Goal: Task Accomplishment & Management: Manage account settings

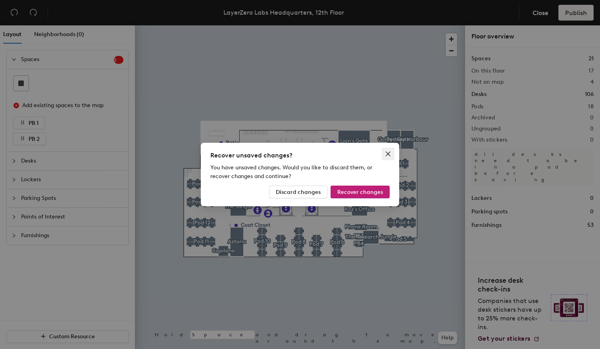
click at [388, 154] on icon "close" at bounding box center [388, 154] width 5 height 5
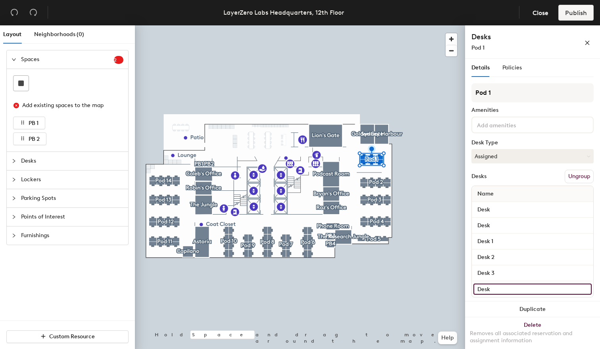
click at [527, 291] on input "Desk" at bounding box center [532, 289] width 118 height 11
click at [590, 43] on button "button" at bounding box center [587, 42] width 13 height 13
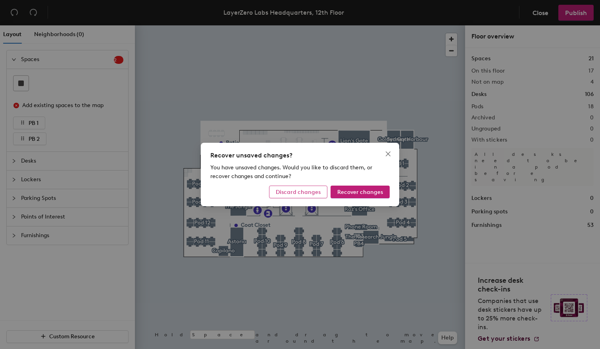
click at [308, 196] on button "Discard changes" at bounding box center [298, 192] width 58 height 13
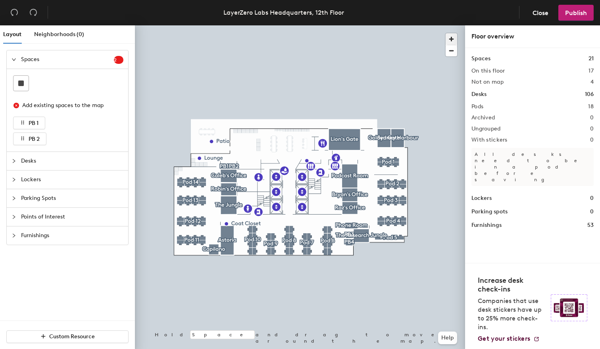
click at [453, 39] on span "button" at bounding box center [452, 39] width 12 height 12
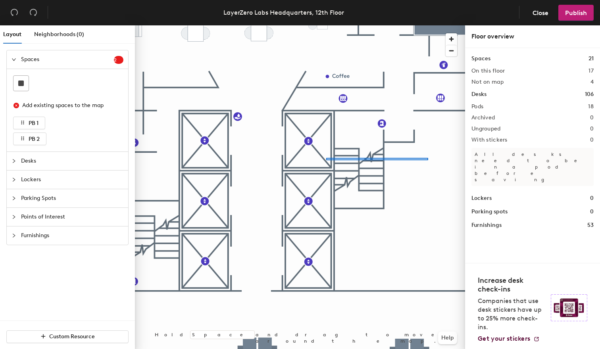
click at [321, 25] on div at bounding box center [300, 25] width 330 height 0
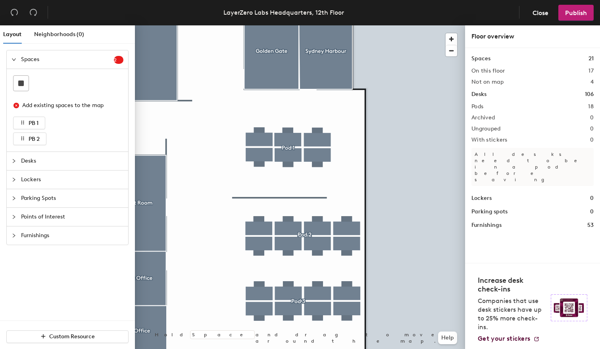
click at [12, 163] on icon "collapsed" at bounding box center [14, 161] width 5 height 5
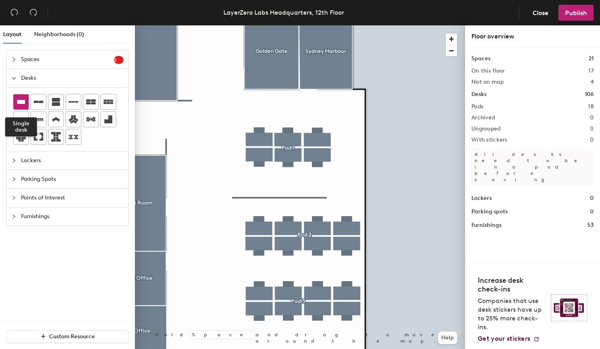
click at [22, 106] on icon at bounding box center [21, 102] width 10 height 10
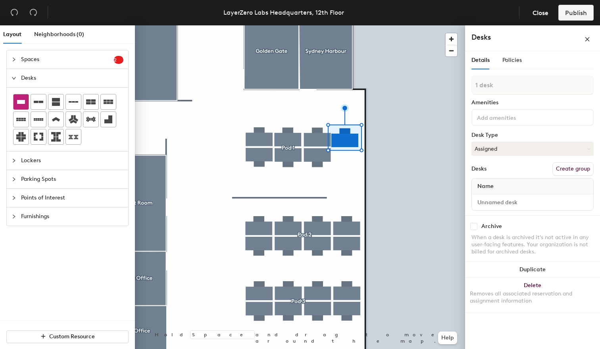
click at [20, 98] on icon at bounding box center [21, 102] width 10 height 10
click at [510, 63] on span "Policies" at bounding box center [511, 60] width 19 height 7
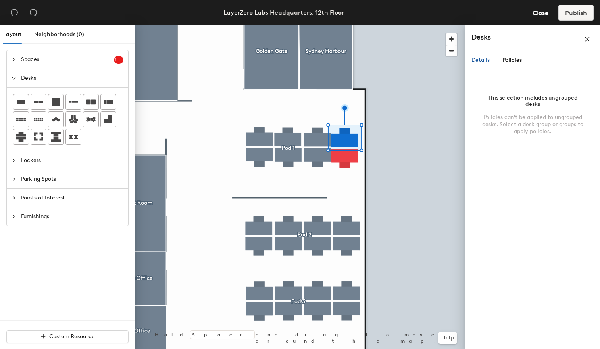
click at [481, 61] on span "Details" at bounding box center [480, 60] width 18 height 7
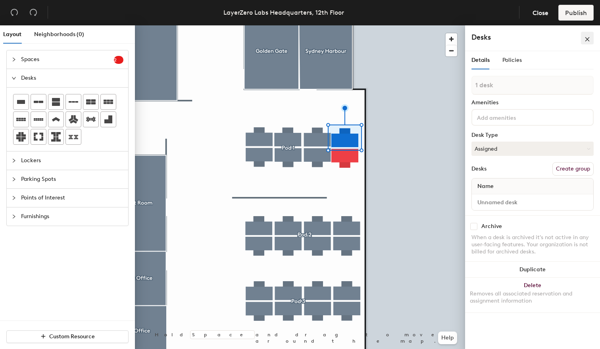
click at [586, 40] on icon "close" at bounding box center [587, 40] width 6 height 6
click at [502, 202] on input at bounding box center [532, 202] width 118 height 11
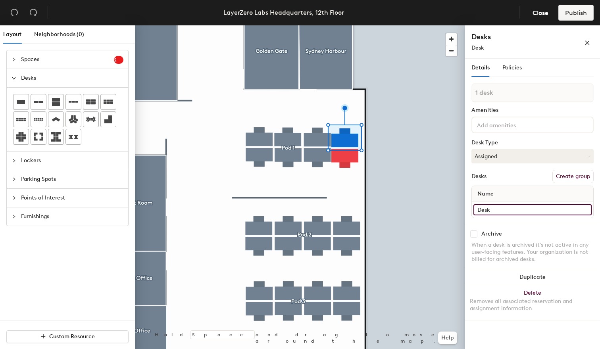
type input "Desk"
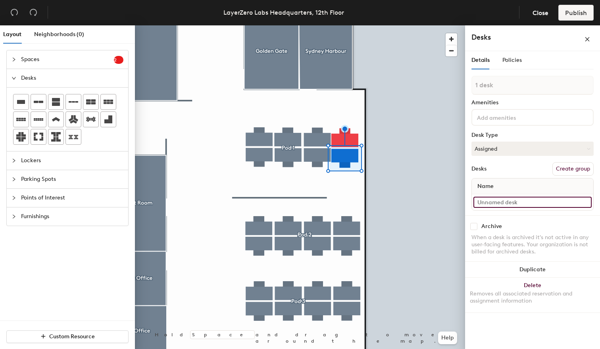
click at [495, 204] on input at bounding box center [532, 202] width 118 height 11
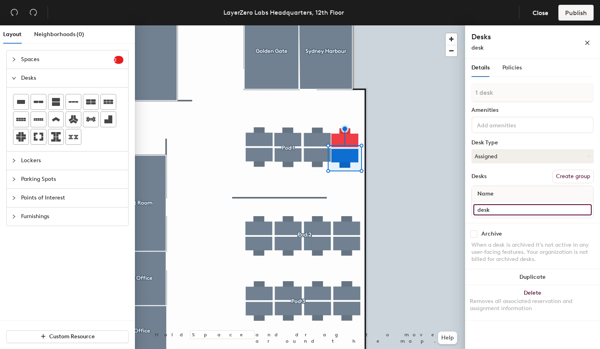
type input "desk"
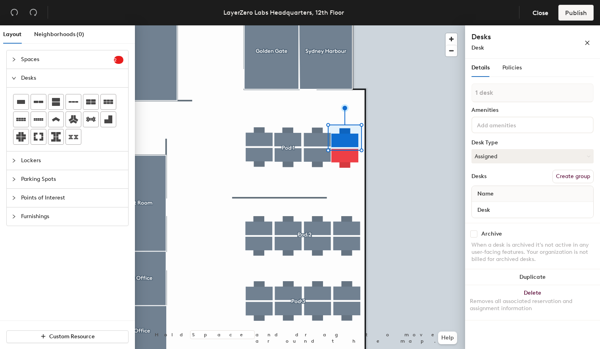
click at [513, 128] on input at bounding box center [510, 125] width 71 height 10
type input "2 desks"
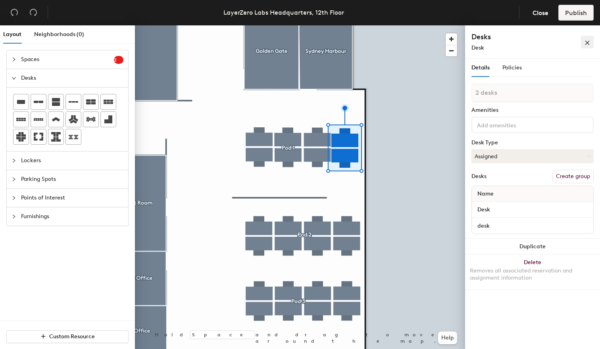
click at [590, 38] on button "button" at bounding box center [587, 42] width 13 height 13
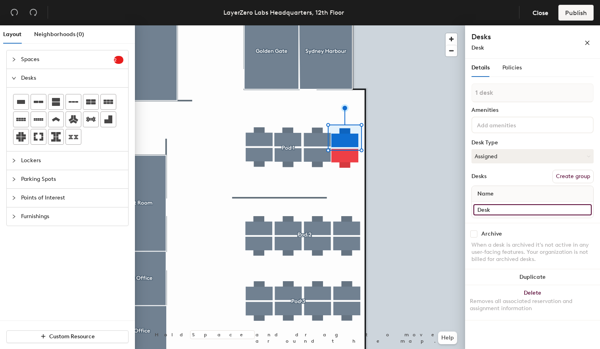
click at [510, 209] on input "Desk" at bounding box center [532, 209] width 118 height 11
click at [514, 65] on span "Policies" at bounding box center [511, 67] width 19 height 7
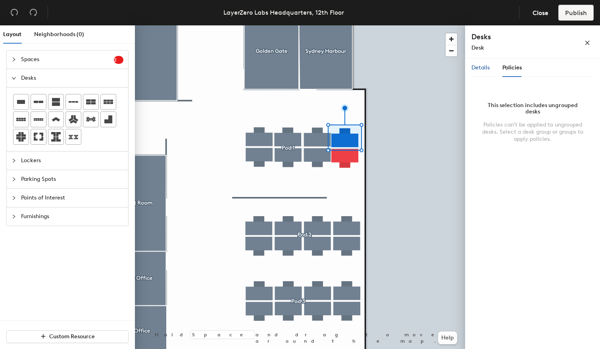
click at [476, 69] on span "Details" at bounding box center [480, 67] width 18 height 7
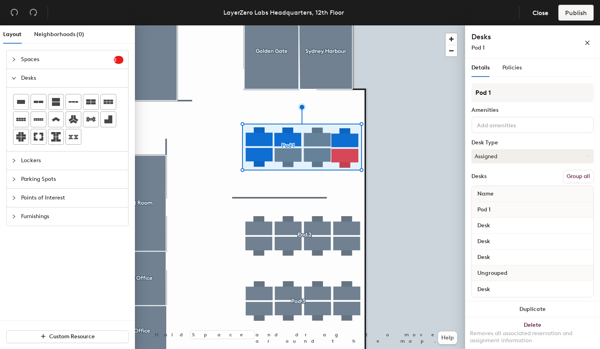
click at [575, 177] on button "Group all" at bounding box center [578, 176] width 31 height 13
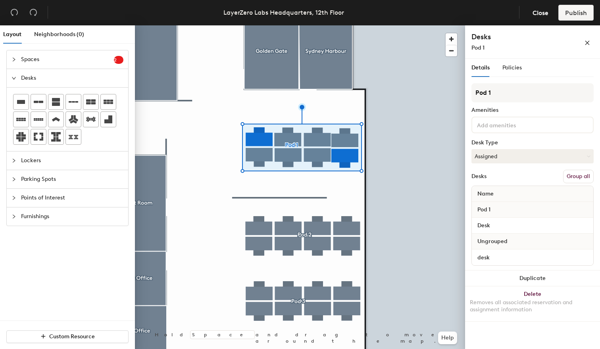
click at [573, 174] on button "Group all" at bounding box center [578, 176] width 31 height 13
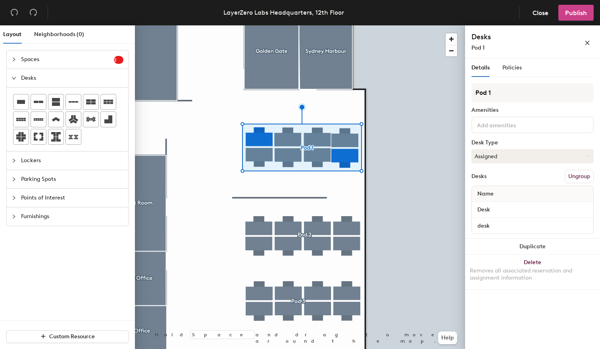
click at [575, 15] on span "Publish" at bounding box center [576, 13] width 22 height 8
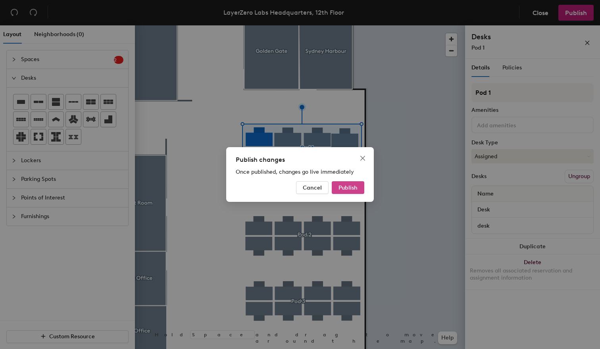
click at [350, 189] on span "Publish" at bounding box center [347, 188] width 19 height 7
